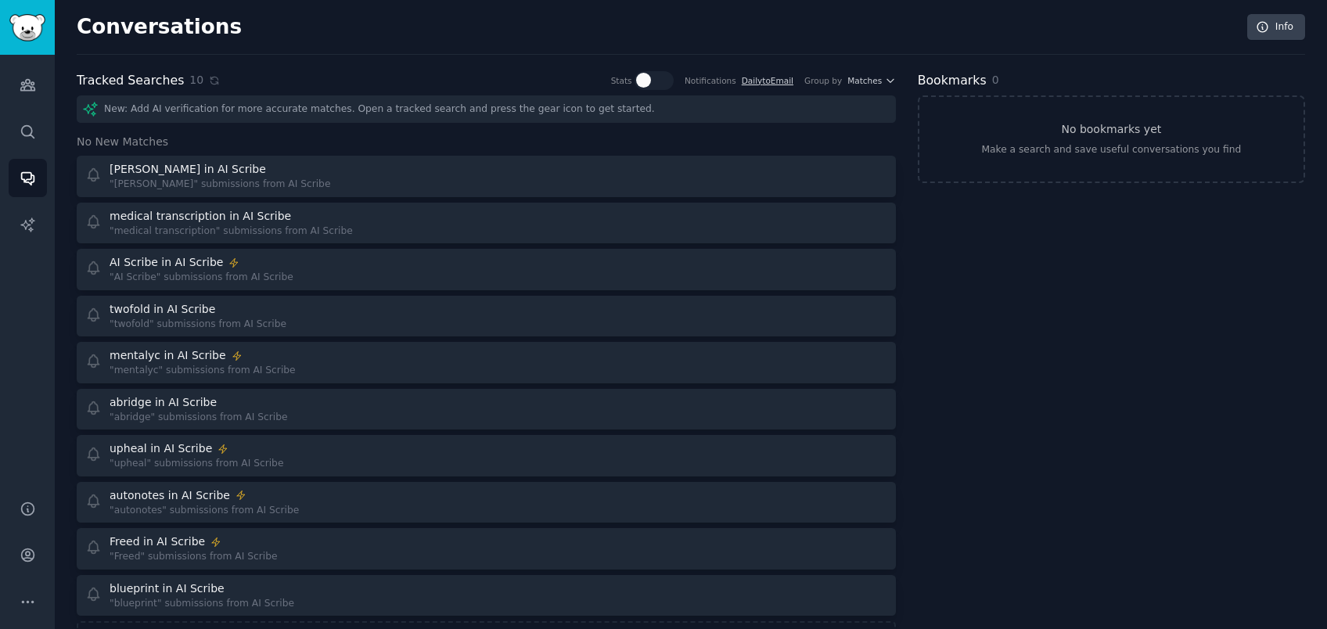
click at [200, 77] on div "10" at bounding box center [204, 80] width 31 height 16
click at [211, 77] on icon at bounding box center [214, 80] width 7 height 7
click at [197, 77] on div "10" at bounding box center [204, 80] width 31 height 16
click at [213, 80] on div "Tracked Searches 10 Stats Notifications Daily to Email Group by Matches" at bounding box center [486, 81] width 819 height 20
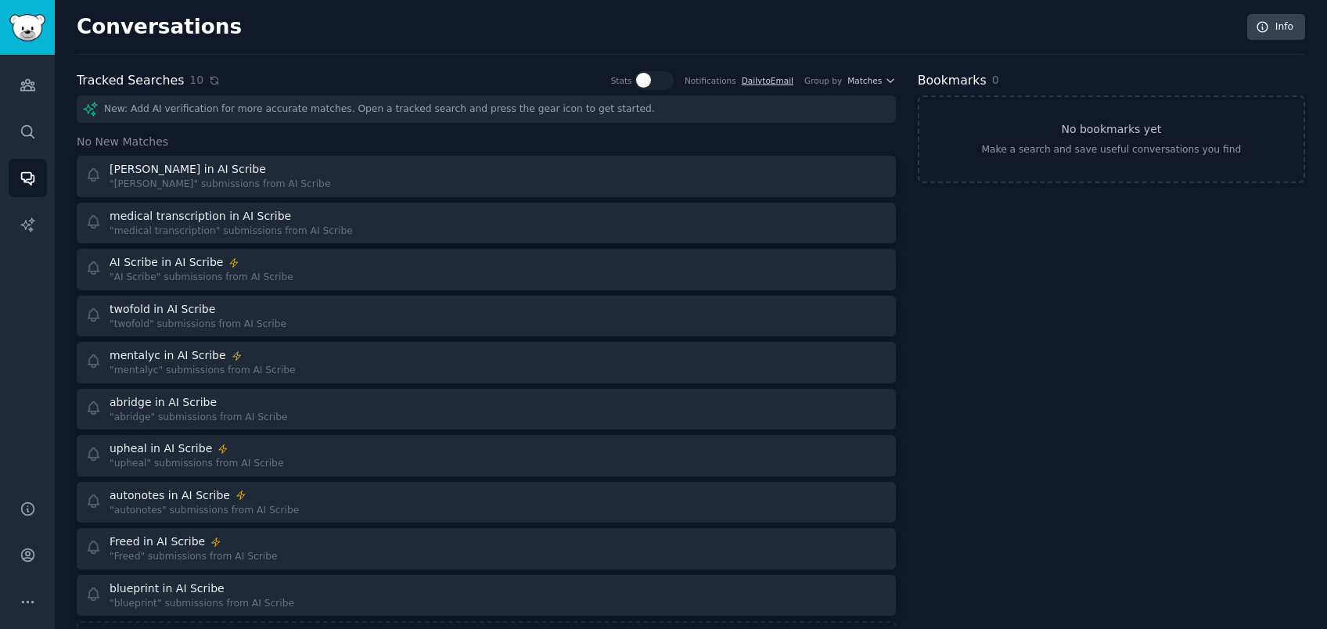
click at [211, 81] on icon at bounding box center [214, 80] width 11 height 11
click at [209, 84] on icon at bounding box center [214, 80] width 11 height 11
click at [216, 77] on div "Tracked Searches 10 Stats Notifications Daily to Email Group by Matches" at bounding box center [486, 81] width 819 height 20
click at [209, 77] on icon at bounding box center [214, 80] width 11 height 11
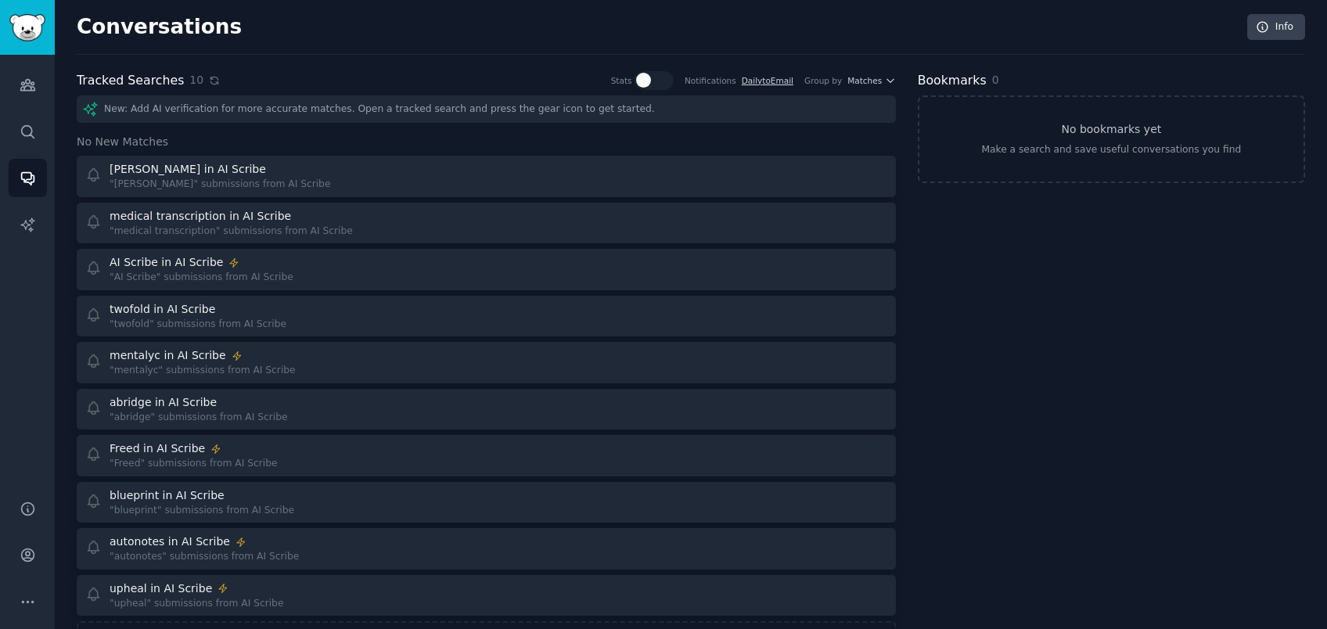
click at [211, 77] on icon at bounding box center [214, 80] width 7 height 7
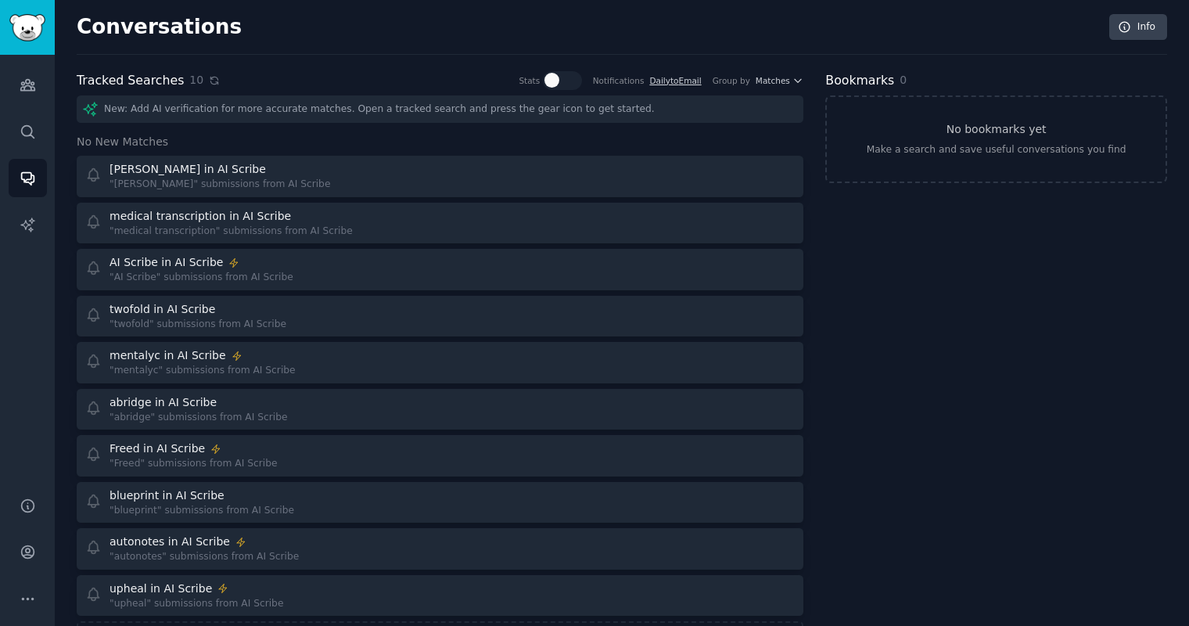
click at [212, 81] on icon at bounding box center [214, 80] width 11 height 11
click at [207, 67] on div "Conversations Info Tracked Searches 10 Stats Notifications Daily to Email Group…" at bounding box center [622, 346] width 1090 height 649
click at [211, 79] on icon at bounding box center [214, 80] width 7 height 7
click at [209, 84] on icon at bounding box center [214, 80] width 11 height 11
click at [209, 79] on icon at bounding box center [214, 80] width 11 height 11
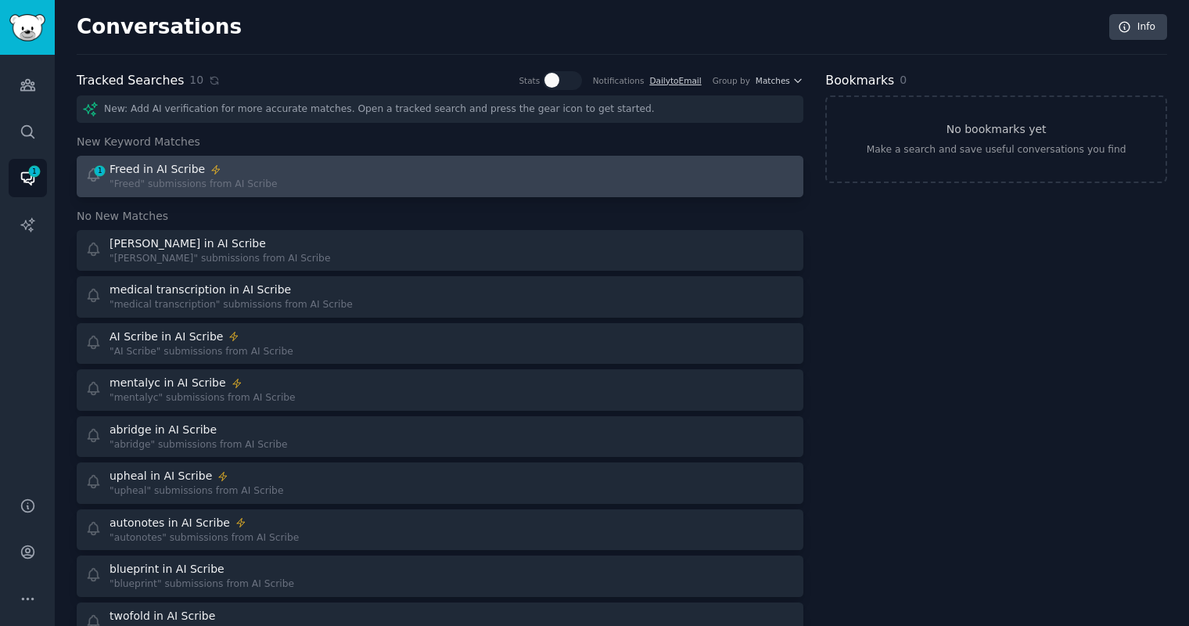
click at [224, 171] on div "Freed in AI Scribe" at bounding box center [193, 169] width 167 height 16
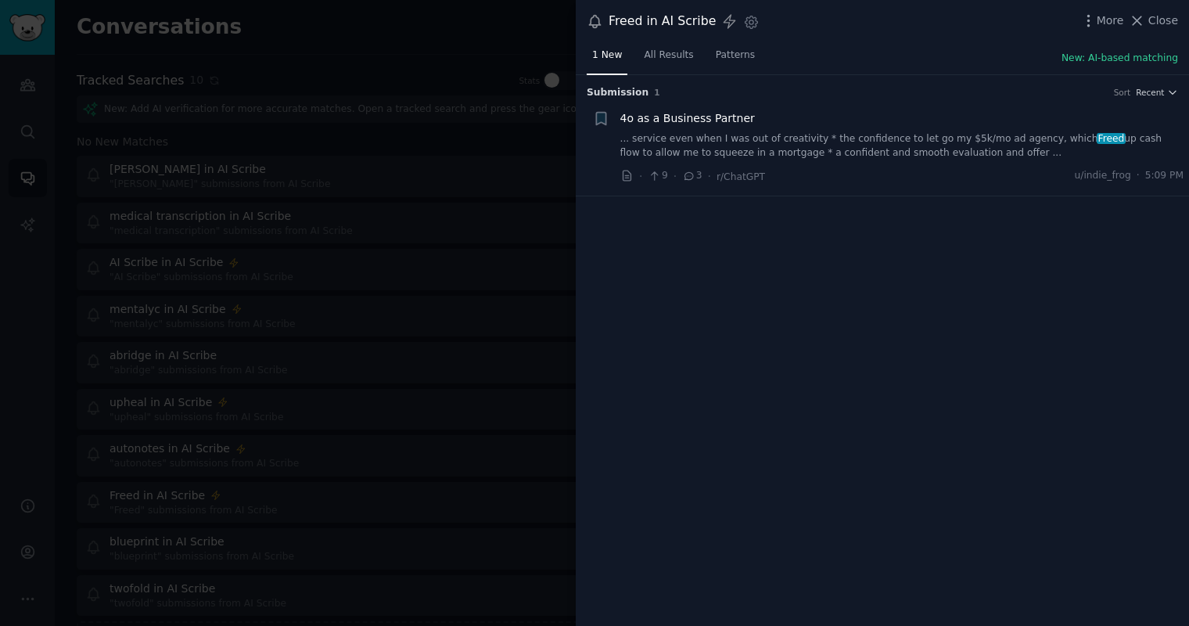
click at [448, 138] on div at bounding box center [594, 313] width 1189 height 626
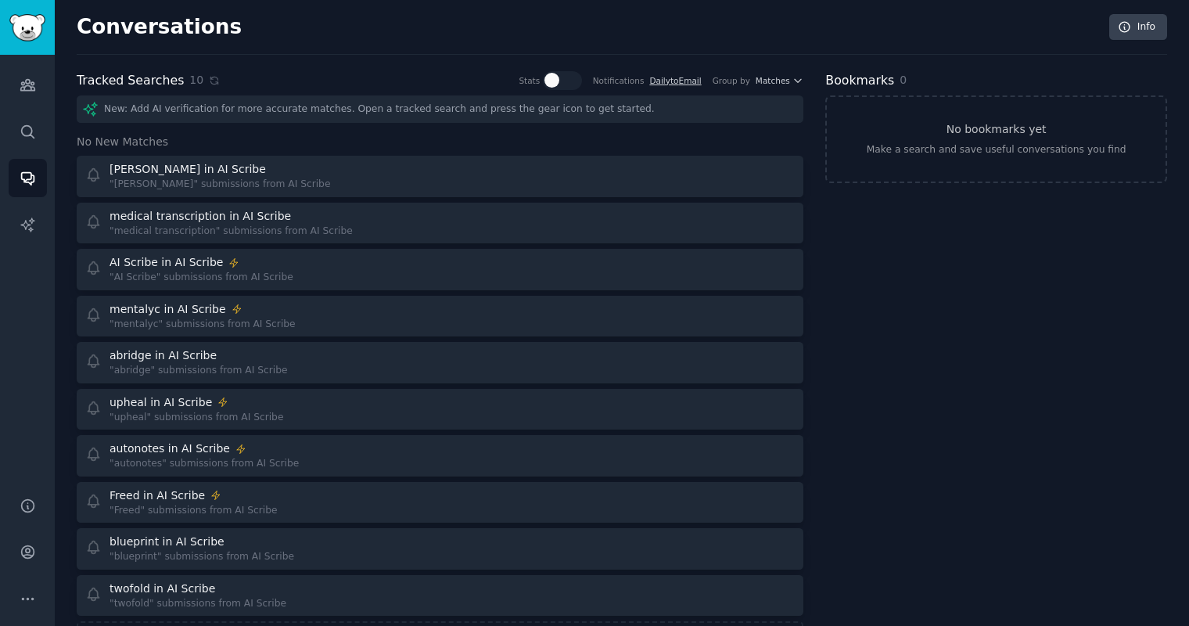
click at [201, 90] on div "Tracked Searches 10 Stats Notifications Daily to Email Group by Matches New: Ad…" at bounding box center [440, 365] width 727 height 589
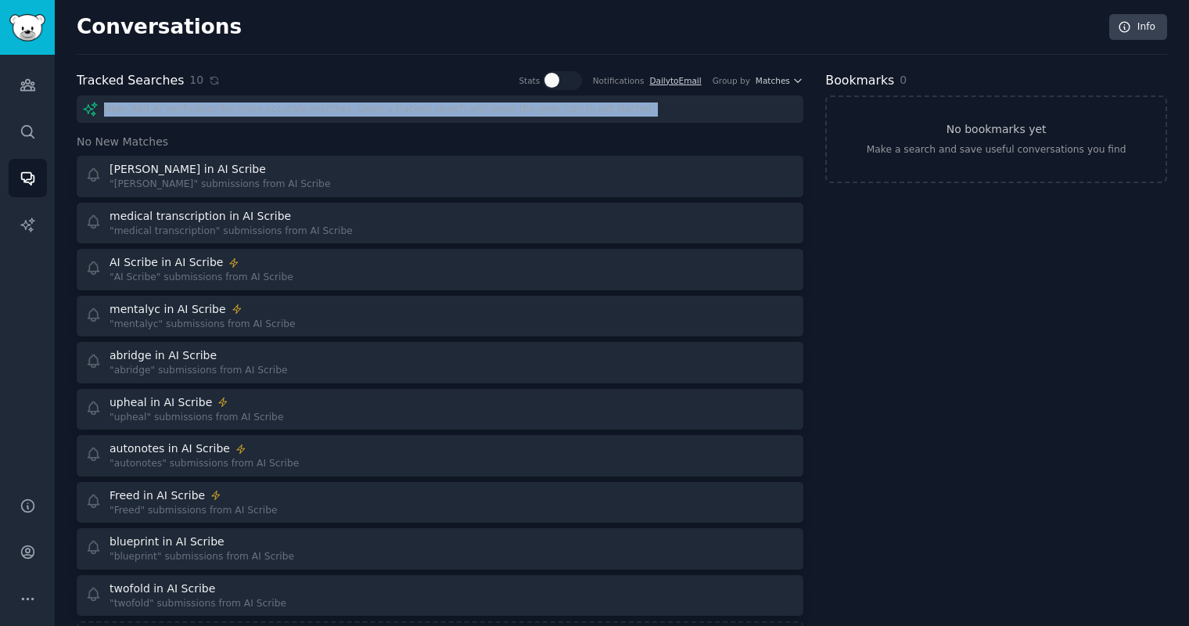
click at [201, 90] on div "Tracked Searches 10 Stats Notifications Daily to Email Group by Matches New: Ad…" at bounding box center [440, 365] width 727 height 589
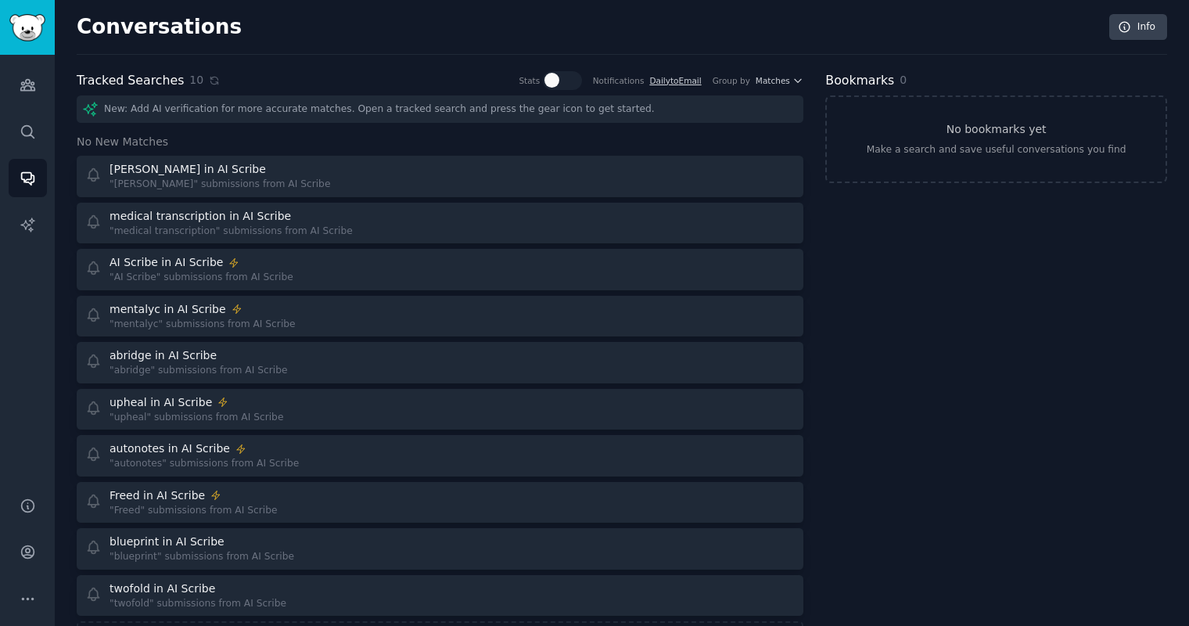
click at [217, 86] on div "Tracked Searches 10 Stats Notifications Daily to Email Group by Matches" at bounding box center [440, 81] width 727 height 20
click at [210, 84] on icon at bounding box center [214, 80] width 11 height 11
